Goal: Check status: Check status

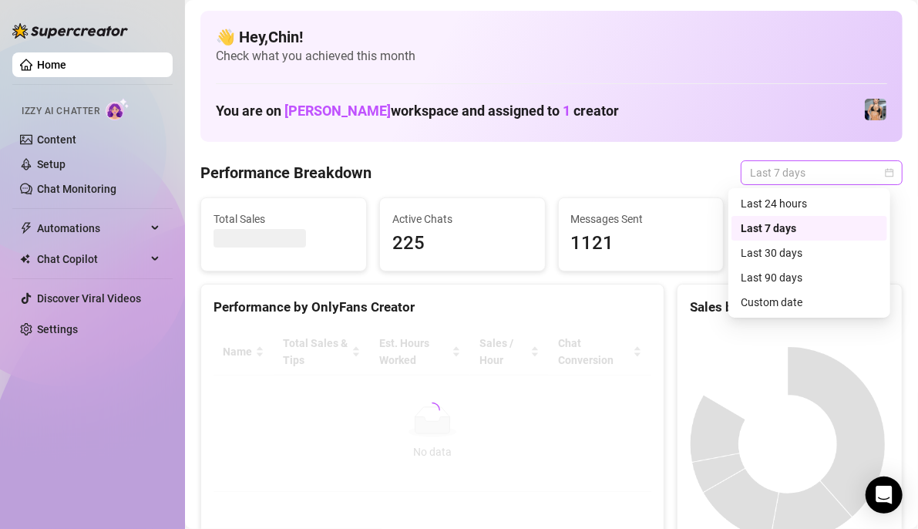
click at [884, 173] on div "Last 7 days" at bounding box center [822, 172] width 162 height 25
click at [810, 298] on div "Custom date" at bounding box center [809, 302] width 137 height 17
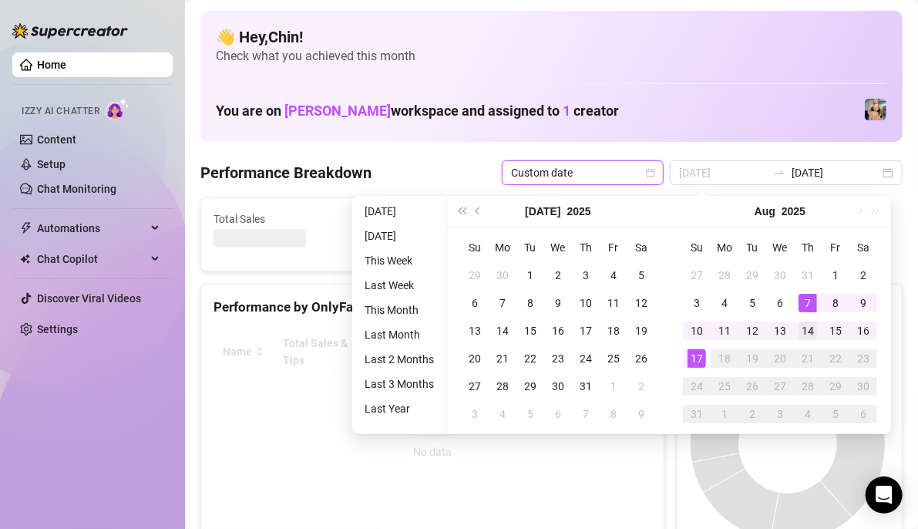
click at [812, 324] on div "14" at bounding box center [808, 330] width 19 height 19
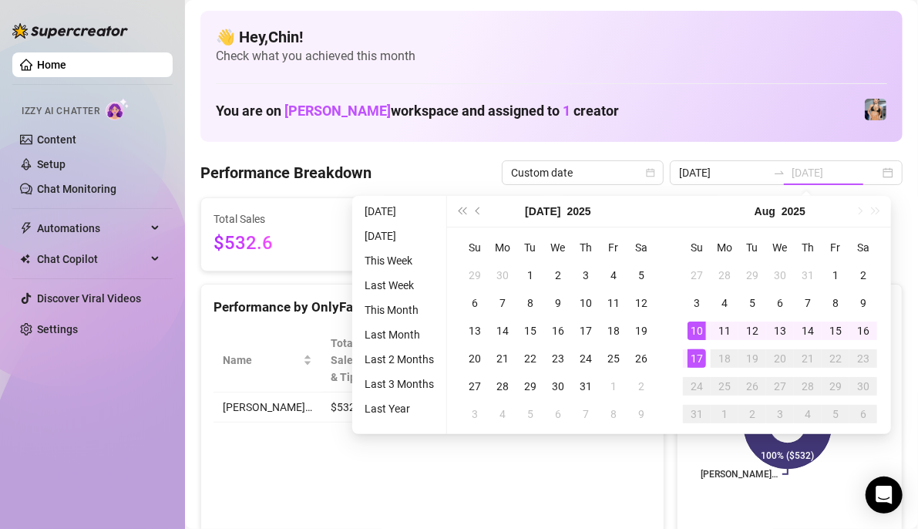
click at [701, 359] on div "17" at bounding box center [697, 358] width 19 height 19
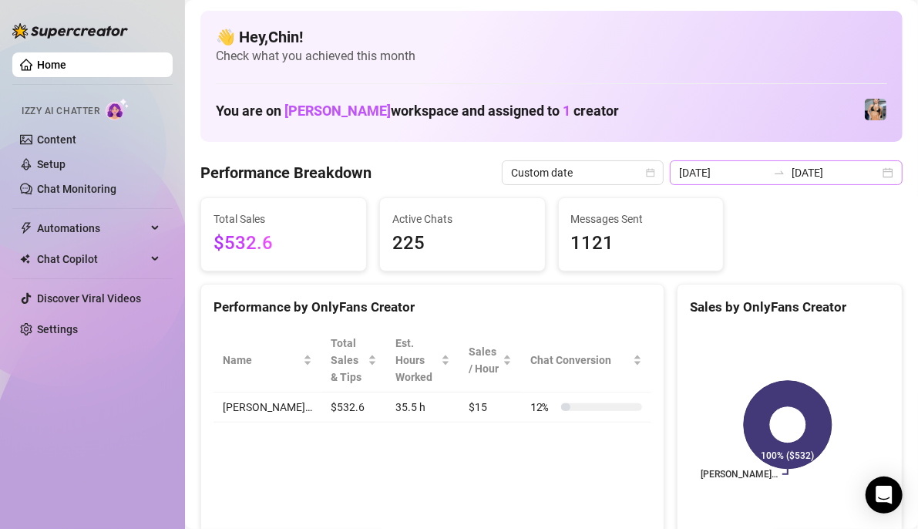
click at [881, 169] on div "[DATE] [DATE]" at bounding box center [786, 172] width 233 height 25
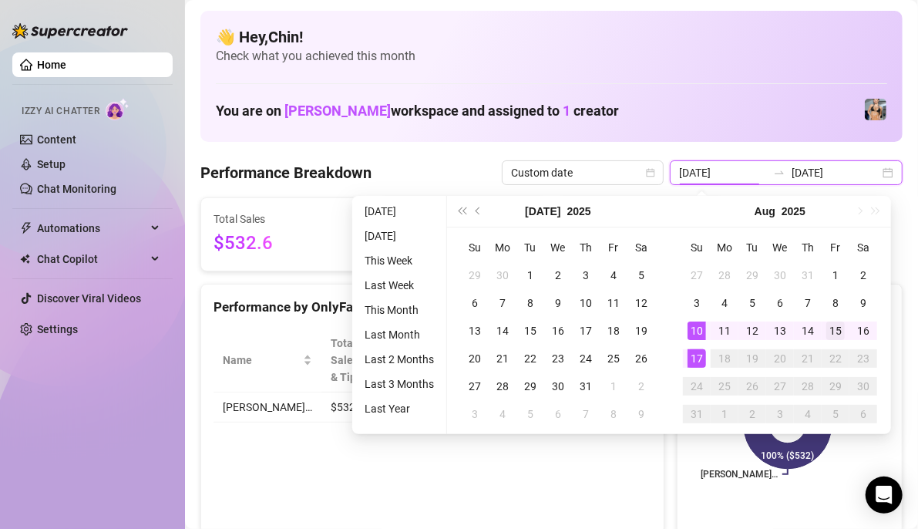
type input "[DATE]"
click at [837, 333] on div "15" at bounding box center [835, 330] width 19 height 19
type input "[DATE]"
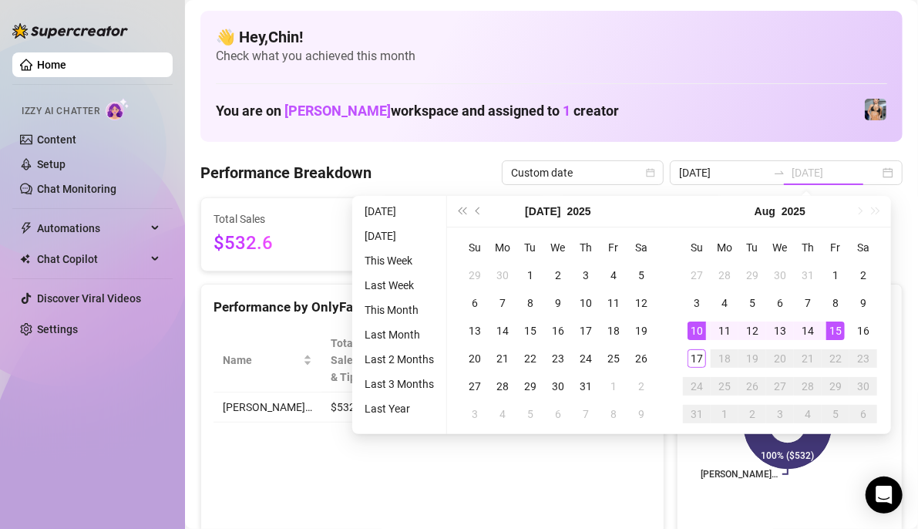
click at [835, 332] on div "15" at bounding box center [835, 330] width 19 height 19
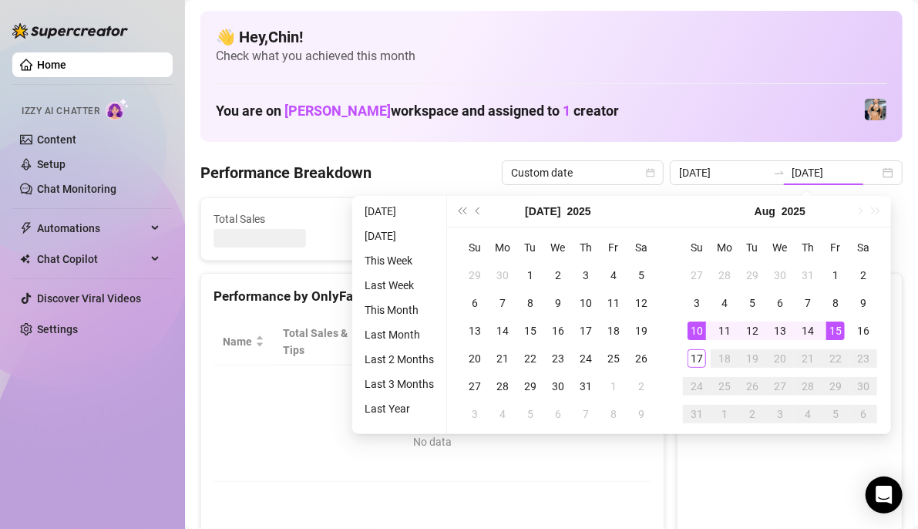
type input "[DATE]"
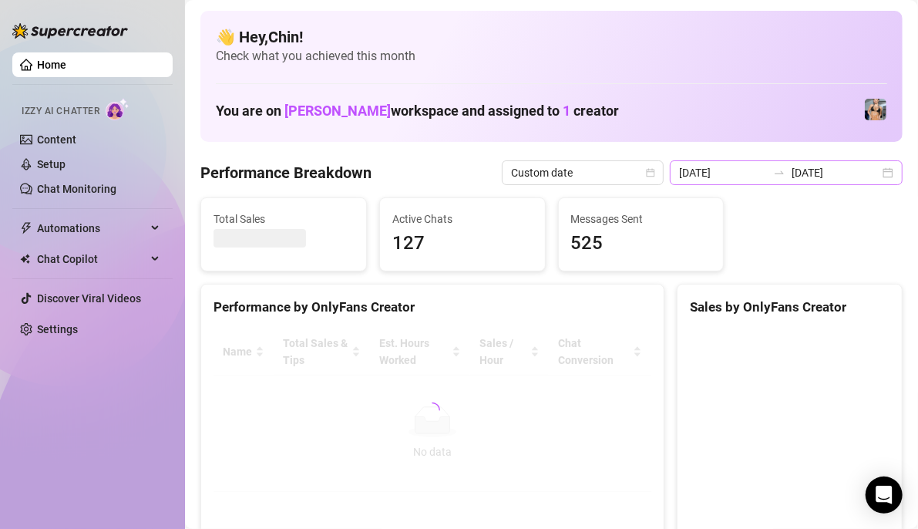
click at [880, 173] on div "[DATE] [DATE]" at bounding box center [786, 172] width 233 height 25
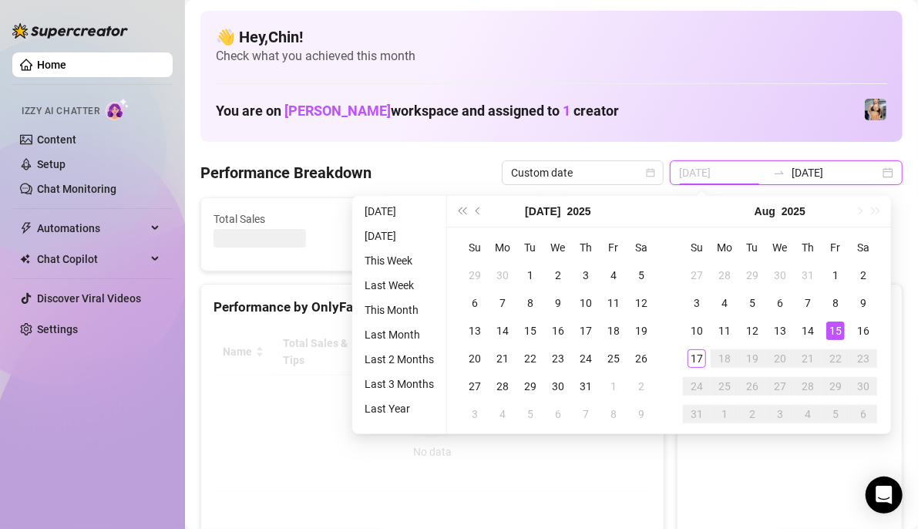
type input "[DATE]"
drag, startPoint x: 839, startPoint y: 328, endPoint x: 688, endPoint y: 361, distance: 154.7
click at [839, 328] on div "15" at bounding box center [835, 330] width 19 height 19
type input "[DATE]"
click at [697, 360] on div "17" at bounding box center [697, 358] width 19 height 19
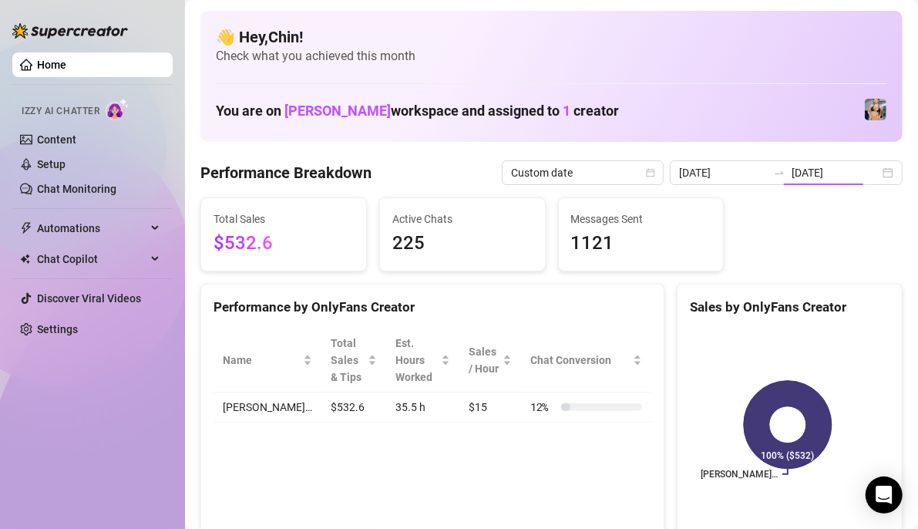
type input "[DATE]"
click at [881, 167] on div "[DATE] [DATE]" at bounding box center [786, 172] width 233 height 25
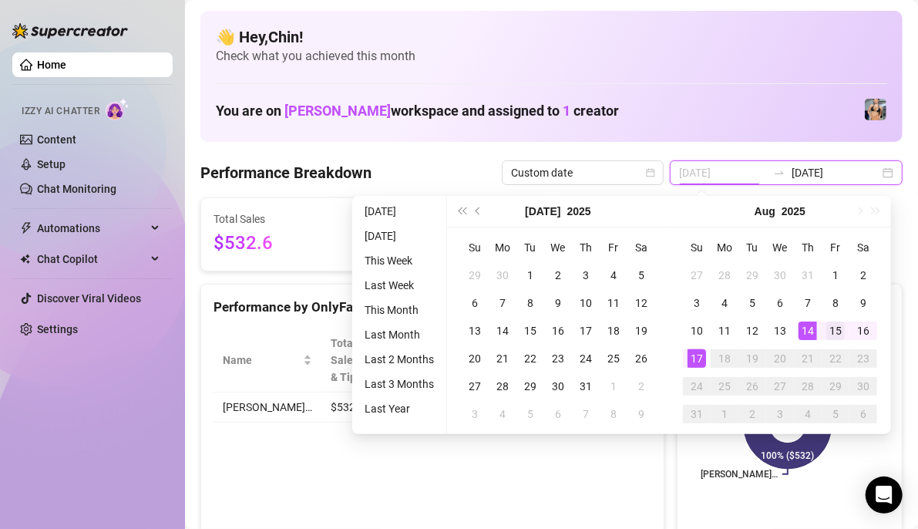
type input "[DATE]"
click at [832, 325] on div "15" at bounding box center [835, 330] width 19 height 19
type input "[DATE]"
click at [702, 360] on div "17" at bounding box center [697, 358] width 19 height 19
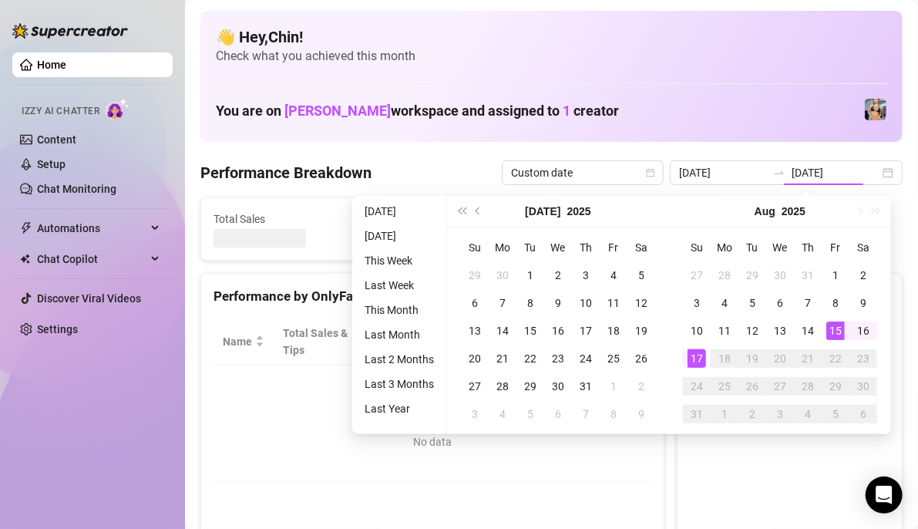
type input "[DATE]"
